Goal: Find specific page/section: Find specific page/section

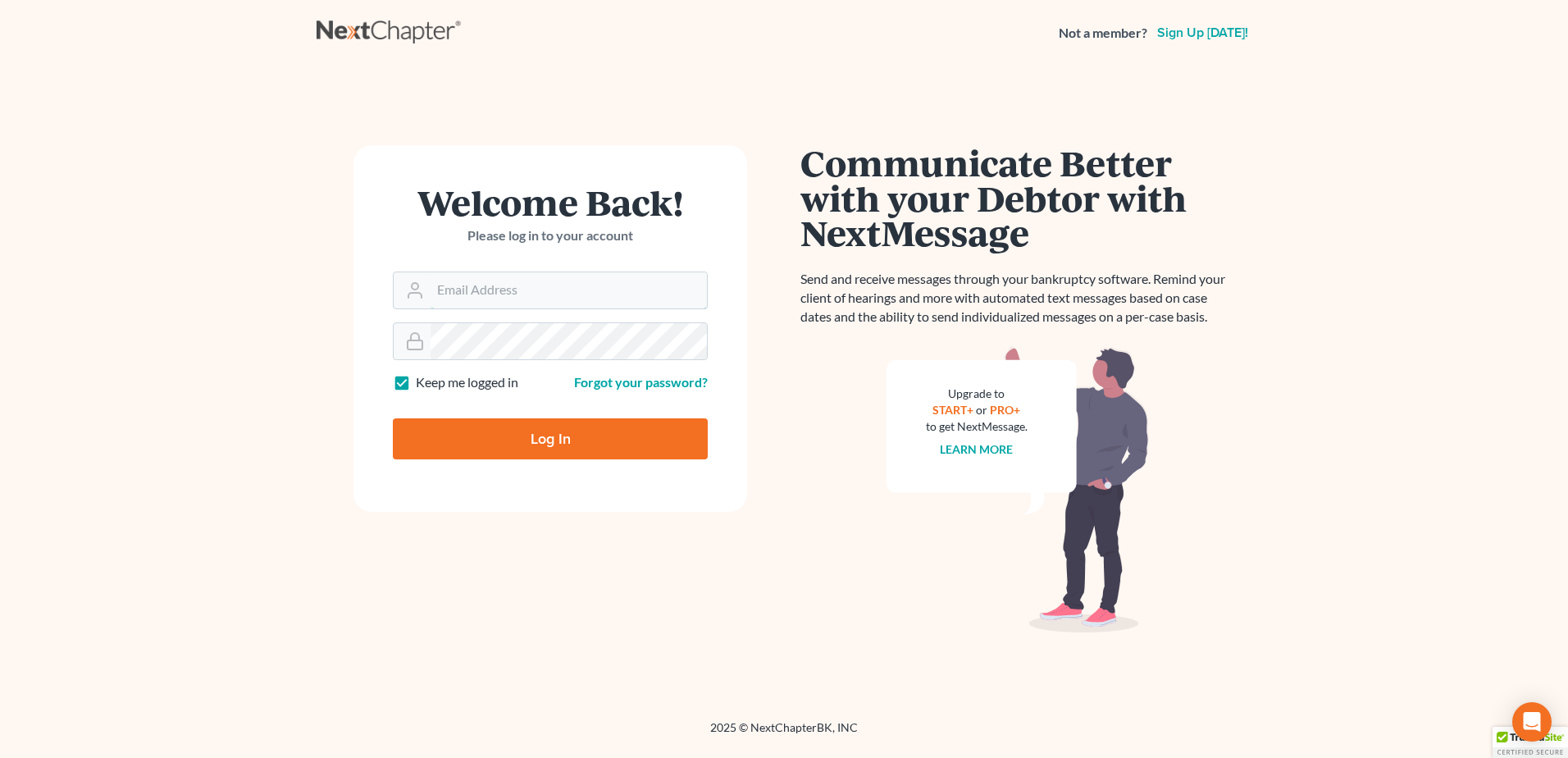
type input "[EMAIL_ADDRESS][DOMAIN_NAME]"
click at [550, 461] on form "Welcome Back! Please log in to your account Email Address [EMAIL_ADDRESS][DOMAI…" at bounding box center [550, 329] width 393 height 367
click at [548, 446] on input "Log In" at bounding box center [550, 439] width 315 height 41
type input "Thinking..."
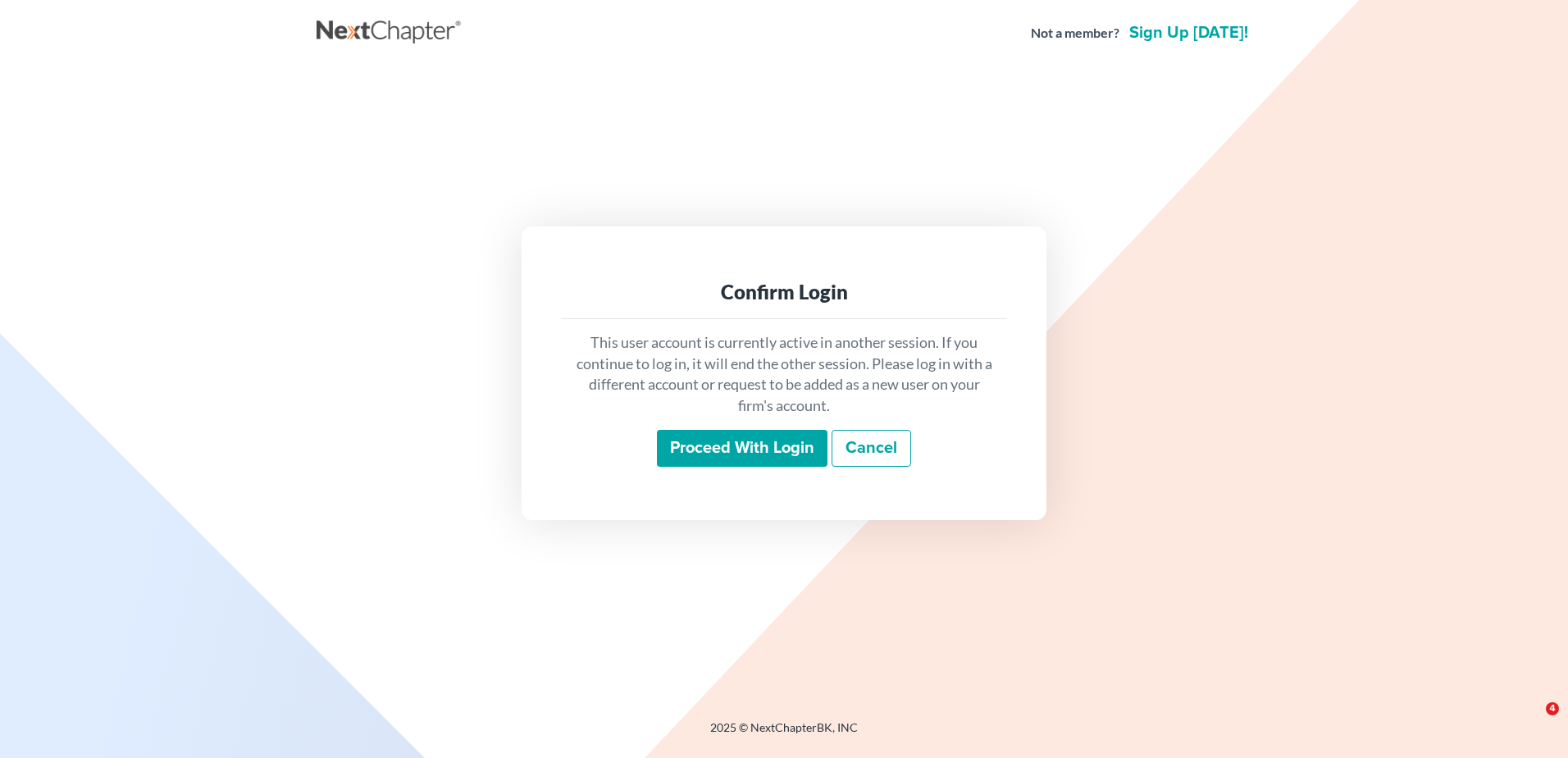
click at [666, 453] on input "Proceed with login" at bounding box center [742, 448] width 170 height 38
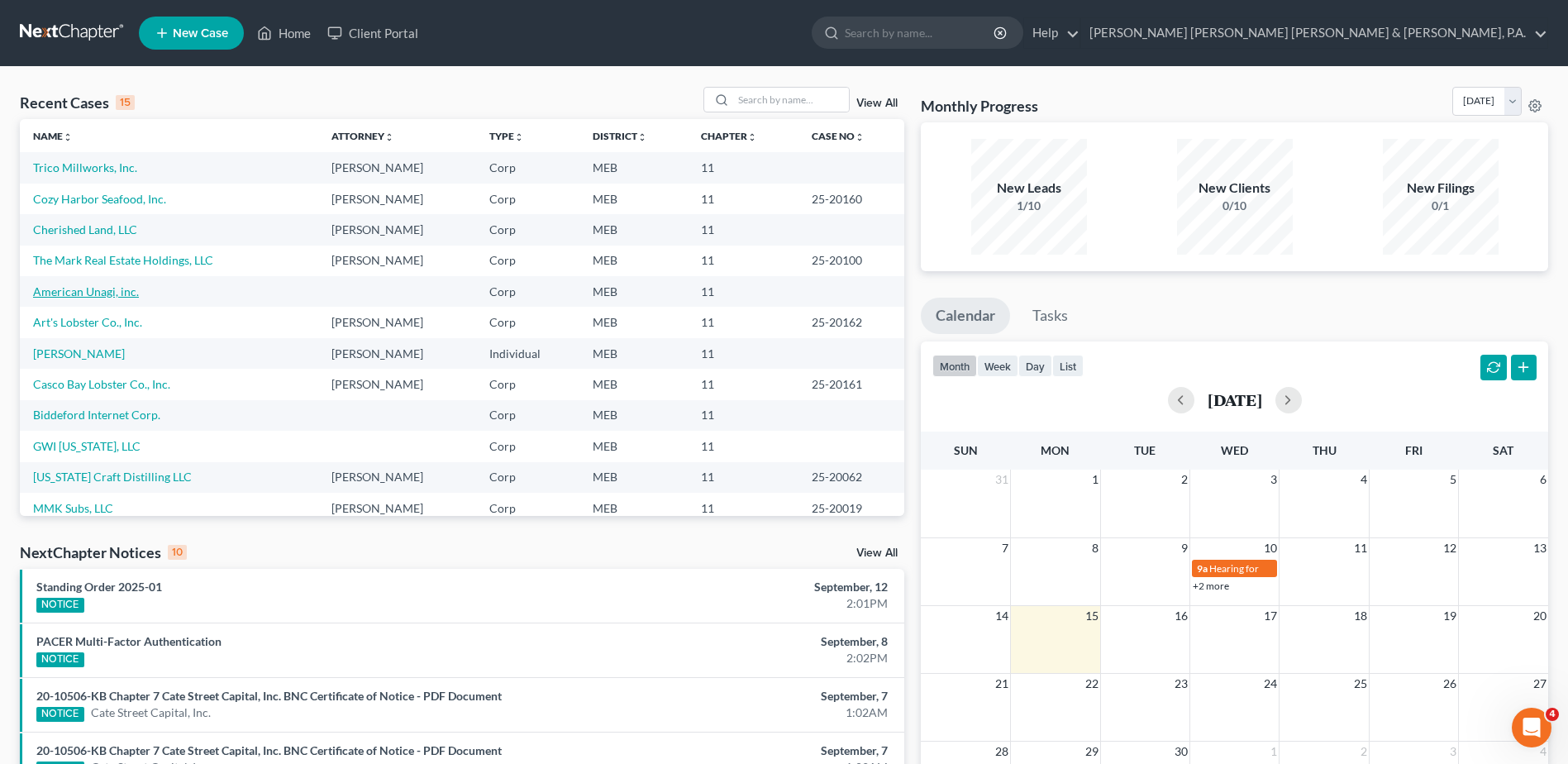
click at [99, 294] on link "American Unagi, inc." at bounding box center [85, 291] width 105 height 14
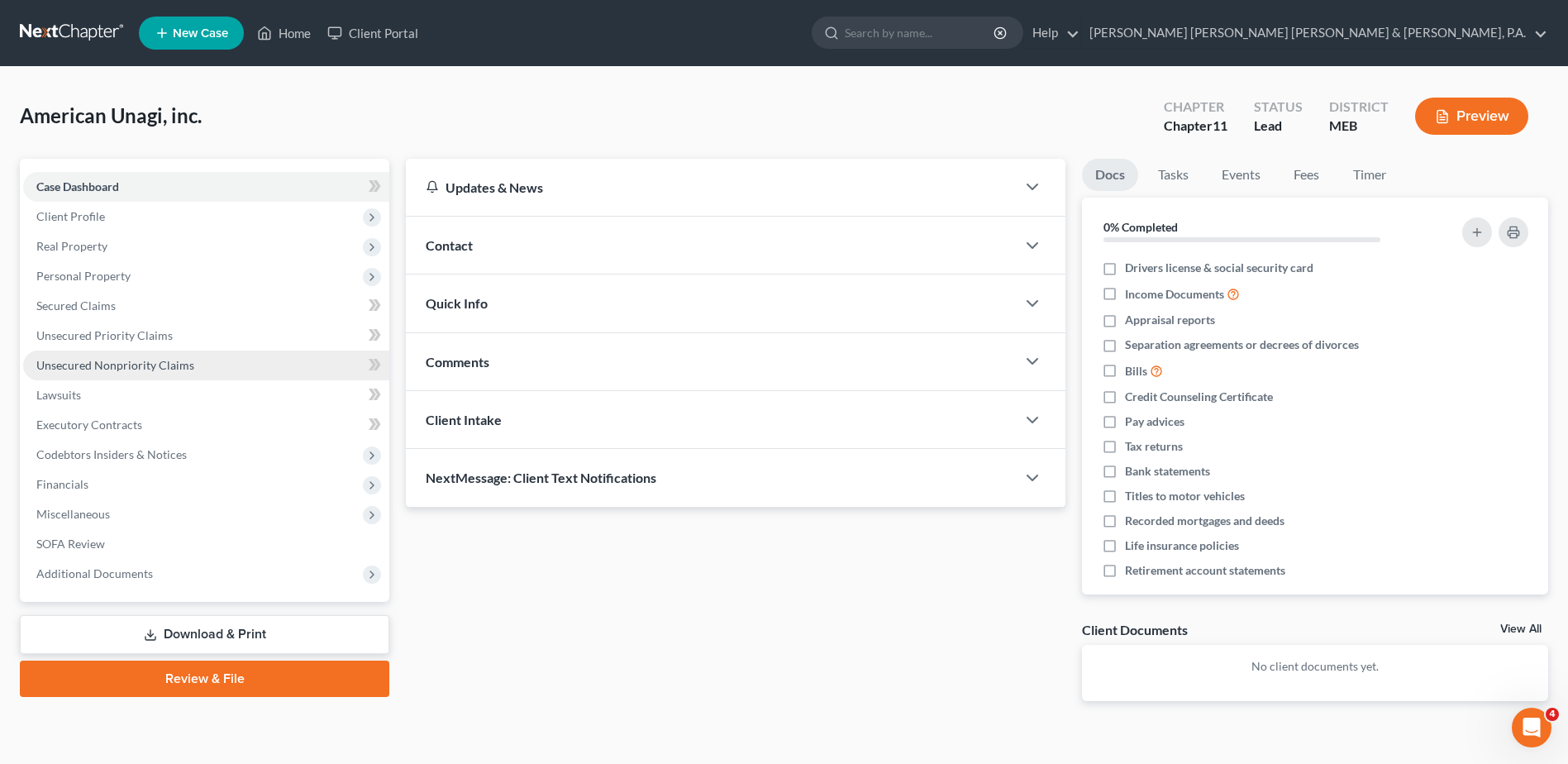
click at [71, 361] on span "Unsecured Nonpriority Claims" at bounding box center [115, 365] width 158 height 14
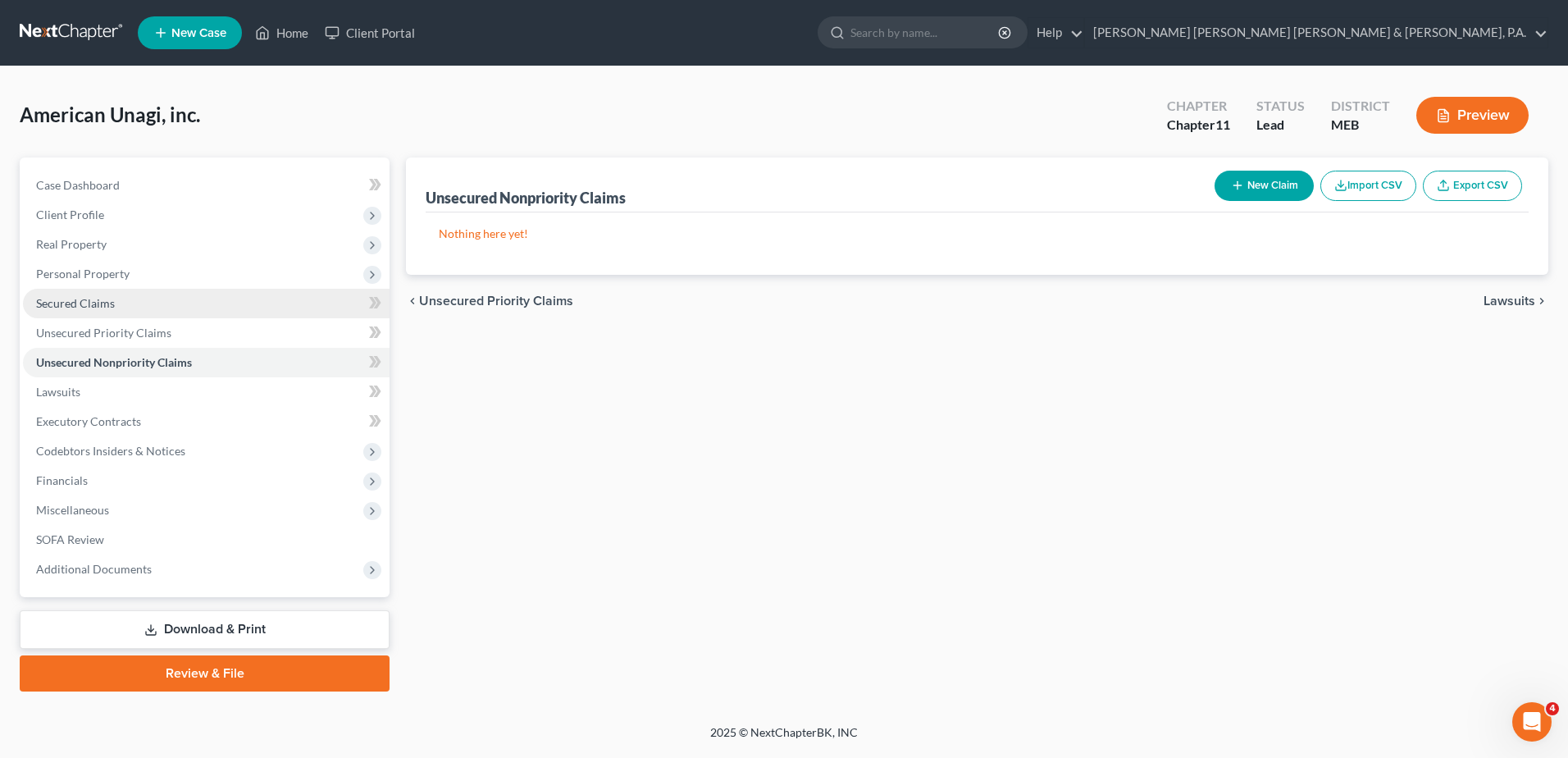
click at [103, 305] on span "Secured Claims" at bounding box center [75, 303] width 79 height 14
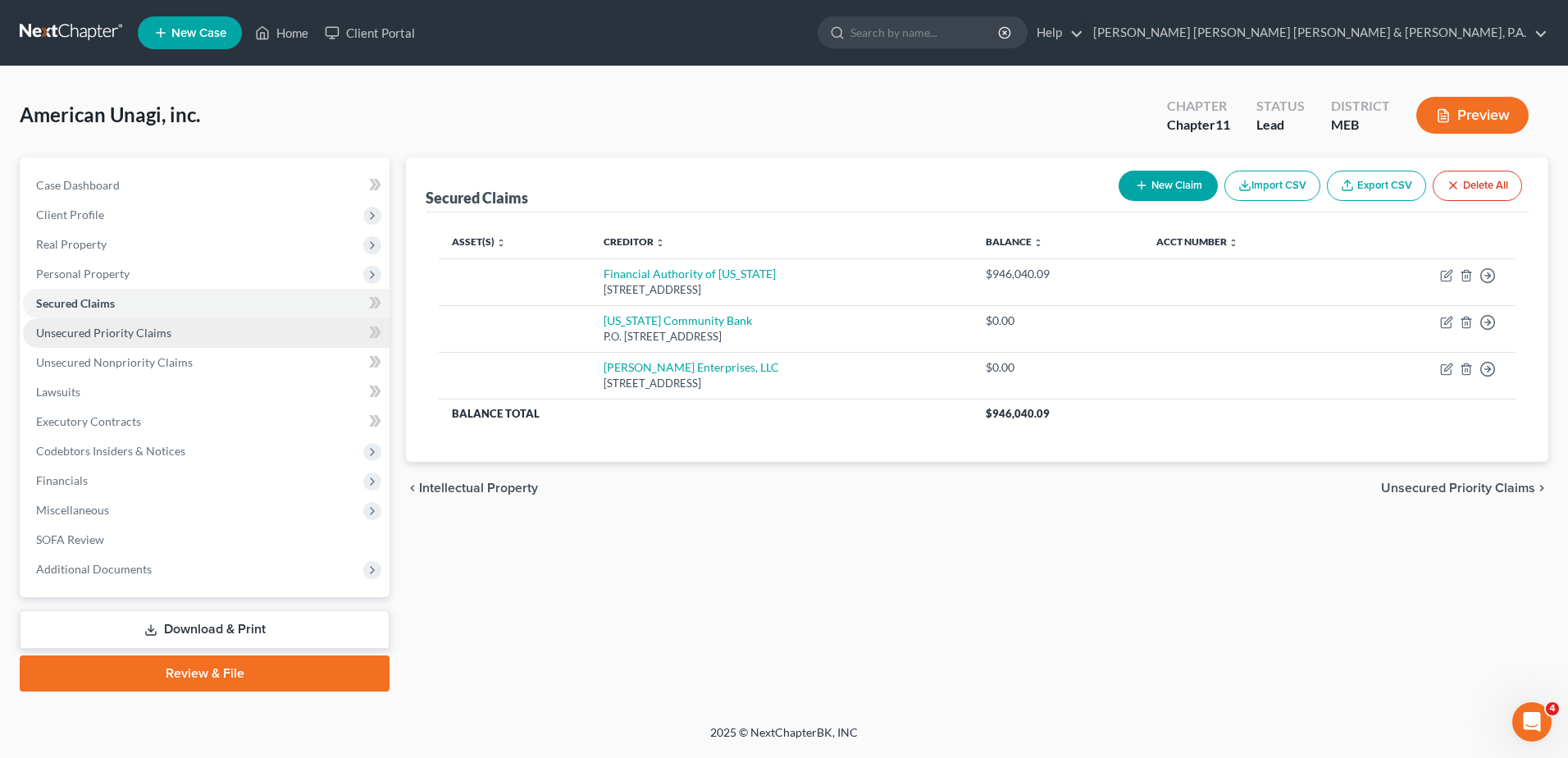
click at [108, 330] on span "Unsecured Priority Claims" at bounding box center [104, 332] width 135 height 14
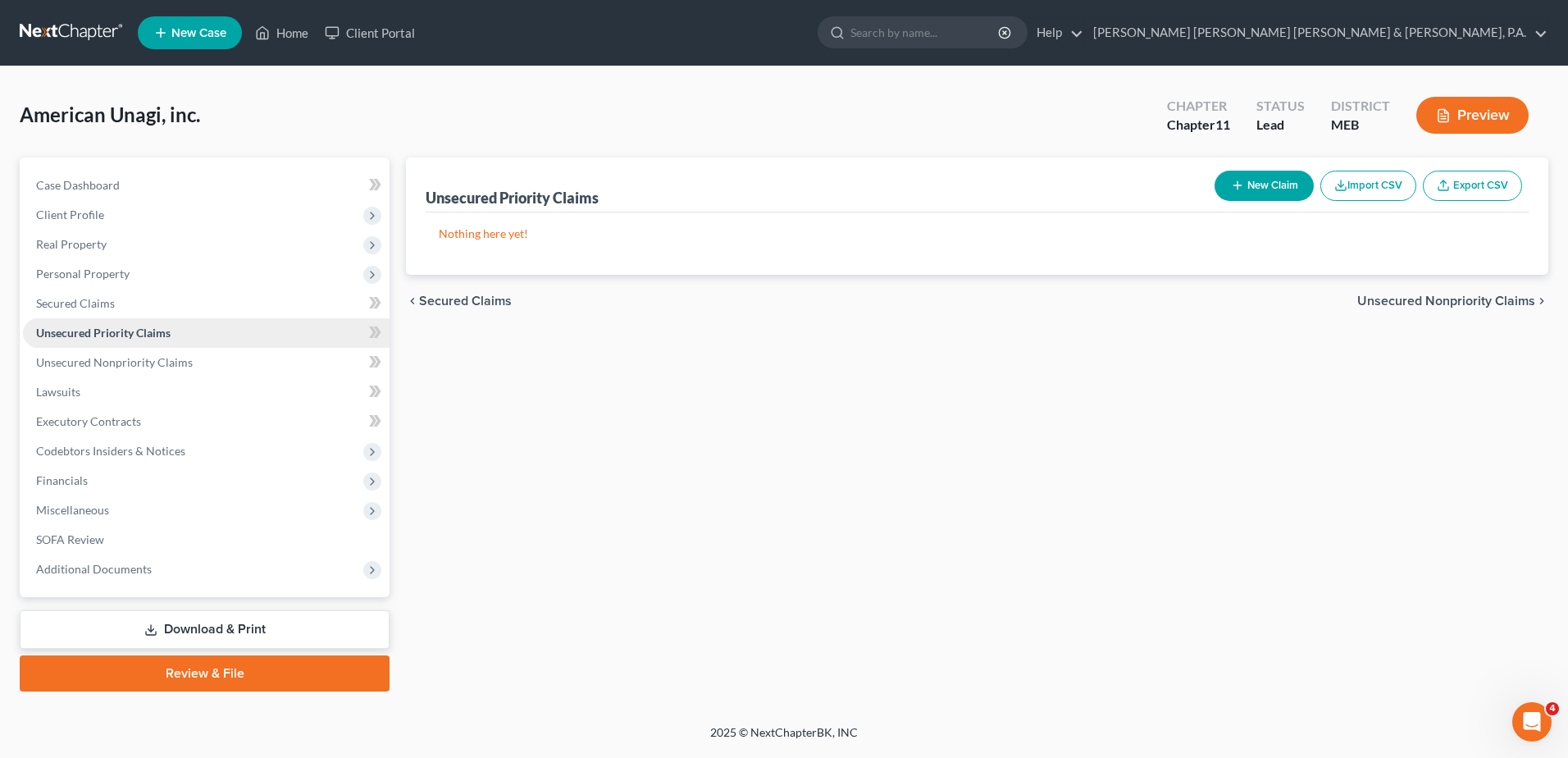
click at [109, 343] on link "Unsecured Priority Claims" at bounding box center [206, 333] width 367 height 30
click at [118, 367] on span "Unsecured Nonpriority Claims" at bounding box center [114, 362] width 156 height 14
